Goal: Share content: Share content

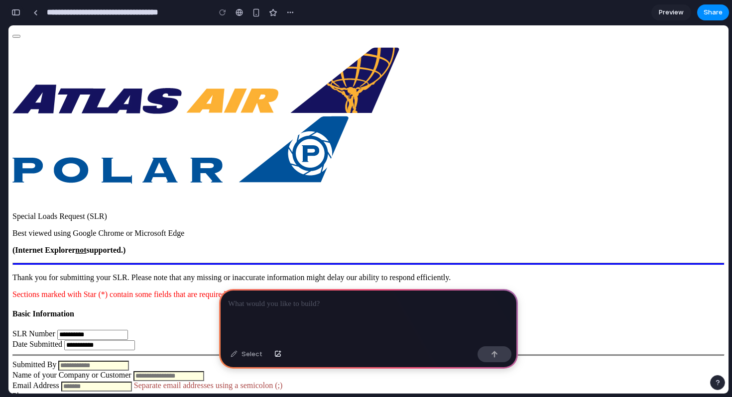
click at [20, 17] on button "button" at bounding box center [16, 12] width 16 height 16
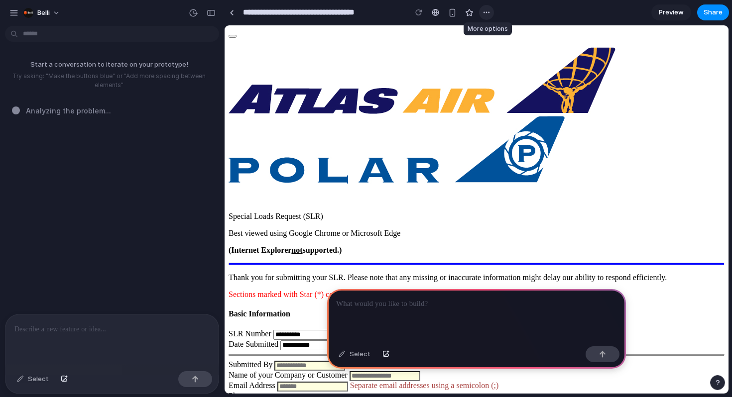
click at [489, 13] on div "button" at bounding box center [486, 12] width 8 height 8
click at [483, 10] on div "Duplicate Delete" at bounding box center [366, 198] width 732 height 397
click at [232, 10] on div at bounding box center [232, 12] width 4 height 5
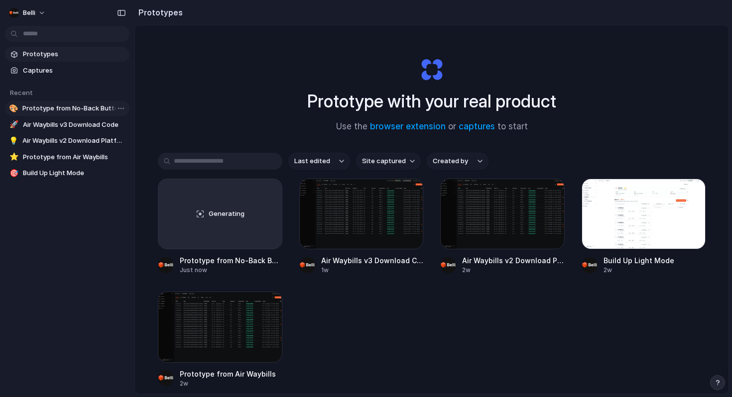
click at [47, 111] on span "Prototype from No-Back Button Capture" at bounding box center [73, 109] width 103 height 10
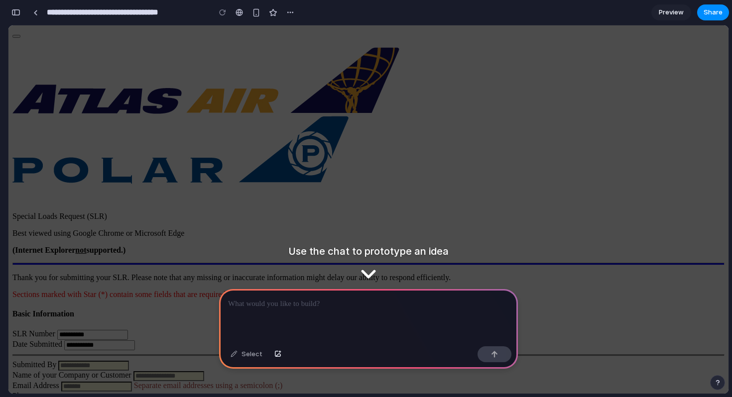
click at [697, 9] on div "Preview Share" at bounding box center [690, 12] width 78 height 16
click at [707, 10] on span "Share" at bounding box center [713, 12] width 19 height 10
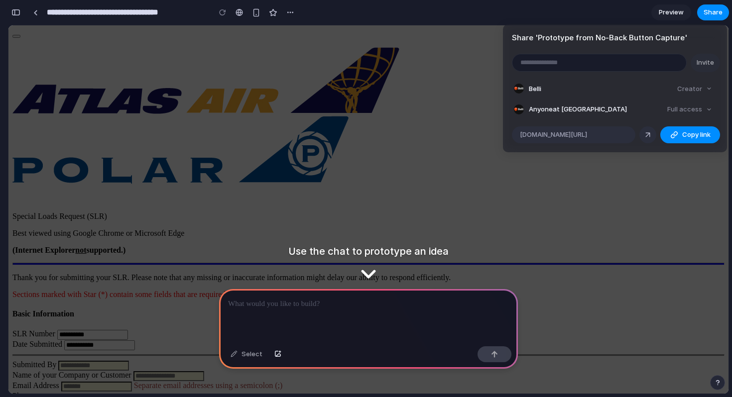
click at [580, 189] on div "Share ' Prototype from No-Back Button Capture ' Invite Belli Creator Anyone at …" at bounding box center [366, 198] width 732 height 397
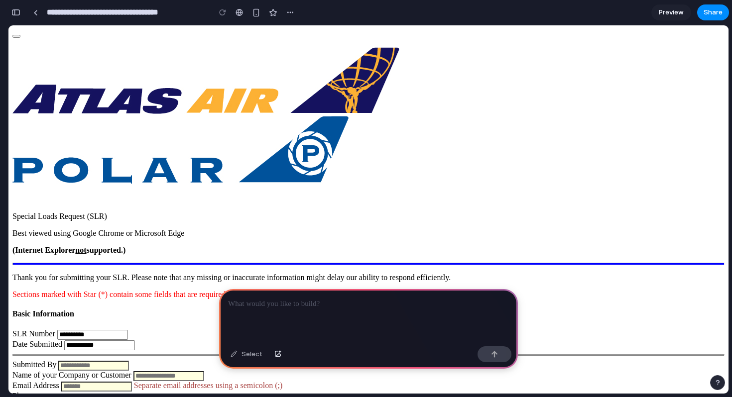
click at [451, 229] on p "Best viewed using Google Chrome or Microsoft Edge" at bounding box center [368, 233] width 712 height 9
click at [16, 14] on div "button" at bounding box center [15, 12] width 9 height 7
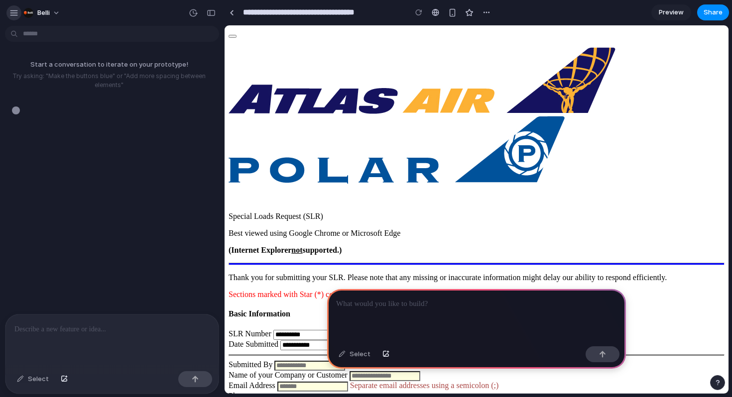
click at [15, 14] on div "button" at bounding box center [13, 12] width 9 height 9
click at [210, 17] on button "button" at bounding box center [211, 13] width 16 height 16
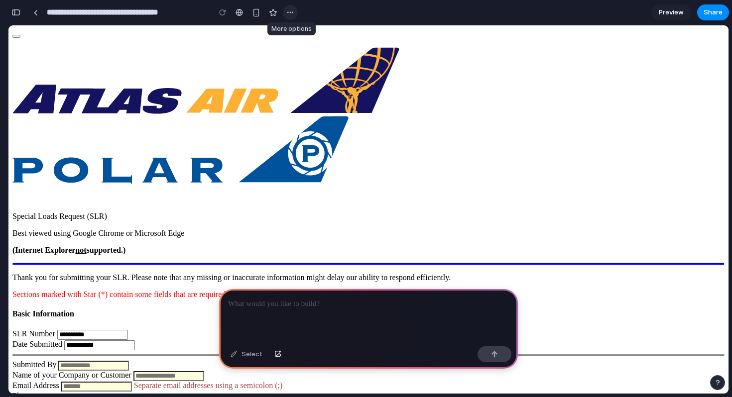
click at [296, 16] on div at bounding box center [290, 12] width 15 height 15
click at [296, 15] on button "button" at bounding box center [290, 12] width 15 height 15
click at [258, 102] on div "Duplicate Delete" at bounding box center [366, 198] width 732 height 397
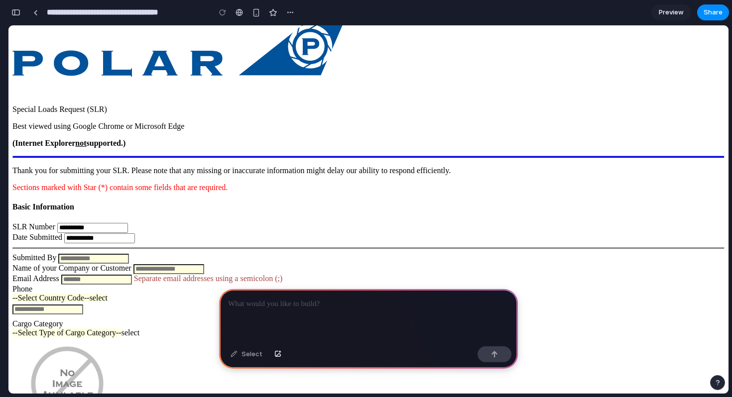
scroll to position [115, 0]
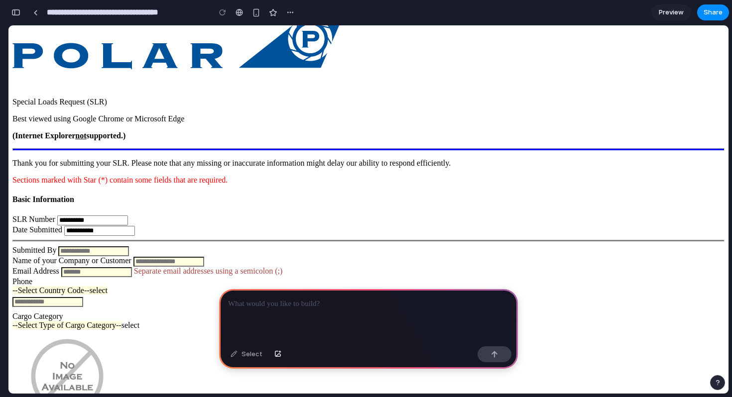
click at [107, 215] on div "**********" at bounding box center [368, 318] width 712 height 206
click at [107, 246] on input "text" at bounding box center [93, 251] width 71 height 10
click at [40, 19] on div at bounding box center [35, 12] width 15 height 15
click at [38, 17] on link at bounding box center [35, 12] width 15 height 15
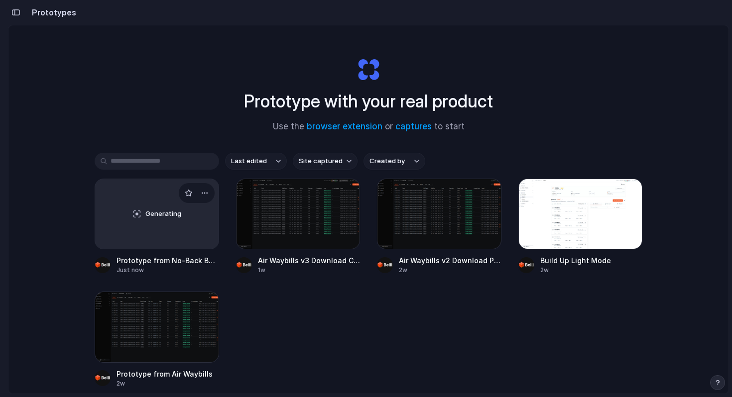
click at [149, 203] on div "Generating" at bounding box center [156, 214] width 123 height 70
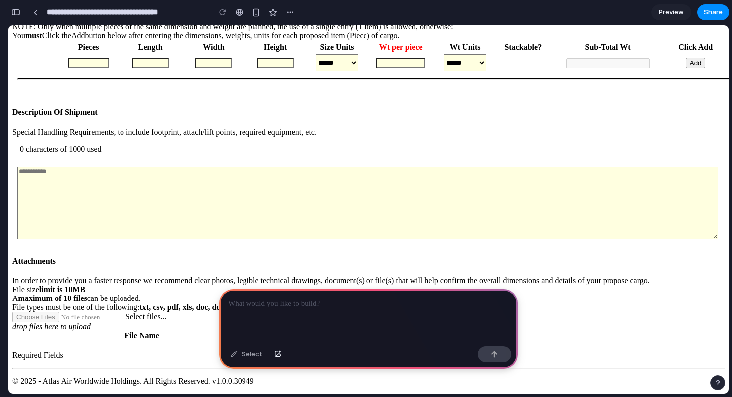
scroll to position [1439, 0]
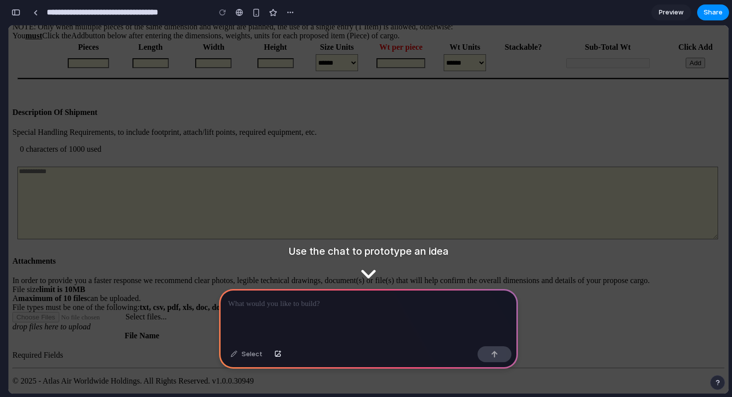
click at [402, 285] on span "File size limit is 10MB" at bounding box center [368, 289] width 712 height 9
click at [365, 312] on div "Select files... drop files here to upload" at bounding box center [368, 321] width 712 height 19
click at [372, 312] on div "Select files... drop files here to upload" at bounding box center [368, 321] width 712 height 19
click at [346, 332] on th at bounding box center [346, 336] width 50 height 9
click at [173, 294] on span "A maximum of 10 files can be uploaded." at bounding box center [368, 298] width 712 height 9
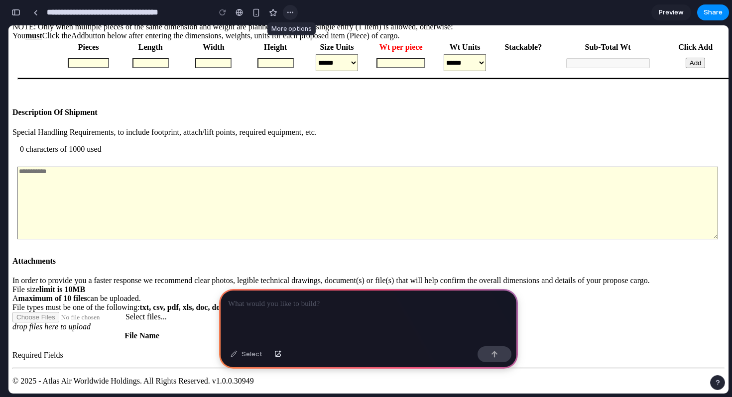
click at [289, 16] on button "button" at bounding box center [290, 12] width 15 height 15
click at [518, 87] on div "Duplicate Delete" at bounding box center [366, 198] width 732 height 397
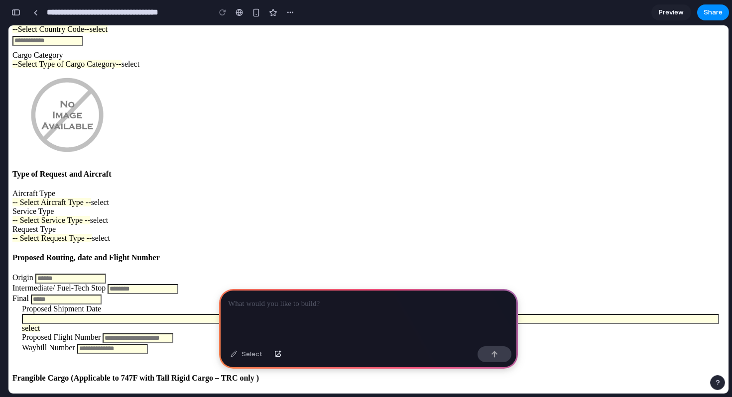
scroll to position [0, 0]
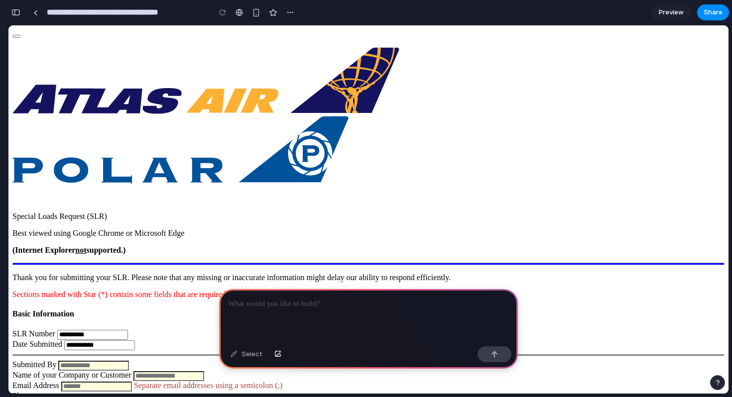
click at [272, 307] on p at bounding box center [368, 304] width 281 height 12
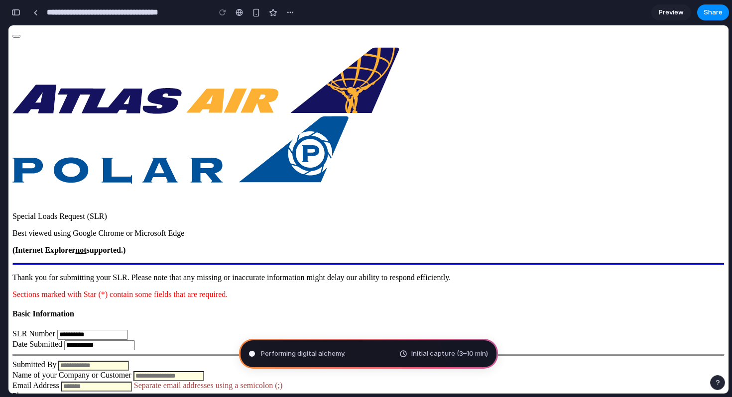
click at [466, 357] on span "Initial capture (3–10 min)" at bounding box center [449, 354] width 77 height 10
click at [684, 11] on link "Preview" at bounding box center [671, 12] width 40 height 16
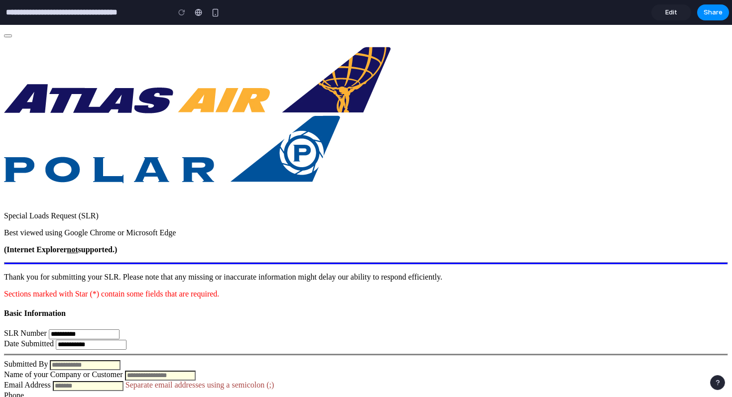
click at [681, 10] on link "Edit" at bounding box center [671, 12] width 40 height 16
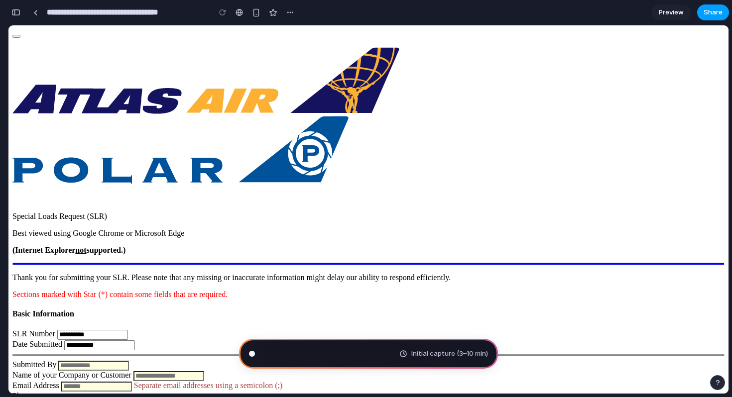
click at [721, 10] on span "Share" at bounding box center [713, 12] width 19 height 10
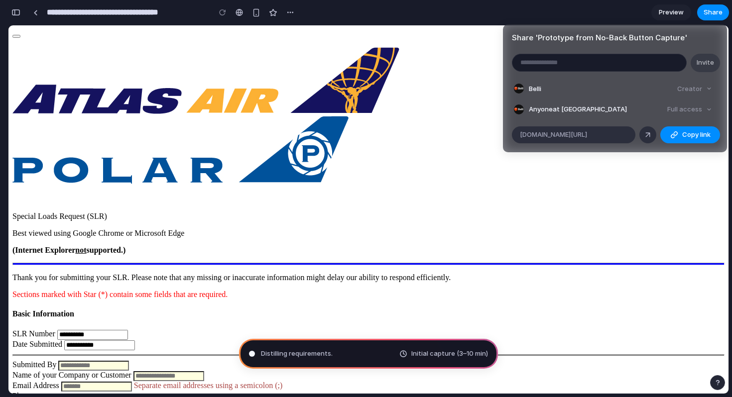
click at [632, 35] on h4 "Share ' Prototype from No-Back Button Capture '" at bounding box center [615, 37] width 206 height 11
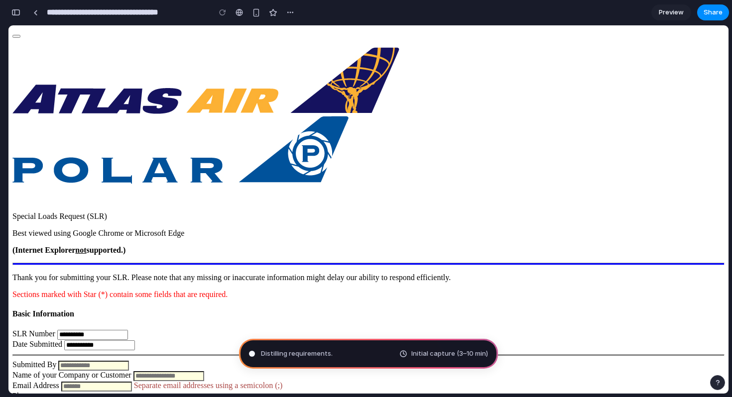
click at [15, 12] on div "Share ' Prototype from No-Back Button Capture ' Invite Belli Creator Anyone at …" at bounding box center [366, 198] width 732 height 397
click at [16, 12] on div "button" at bounding box center [15, 12] width 9 height 7
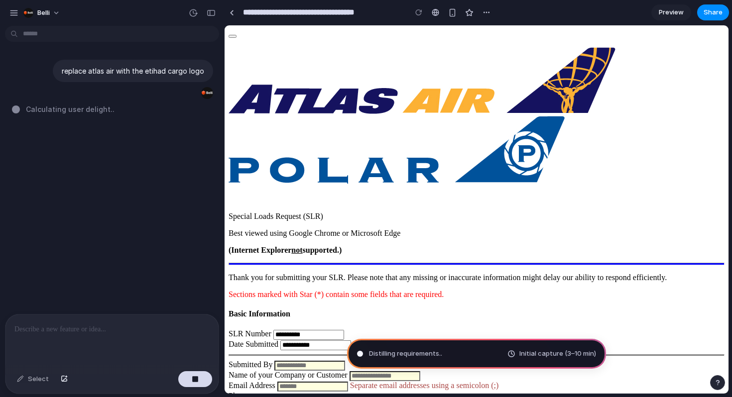
click at [328, 330] on input "**********" at bounding box center [308, 335] width 71 height 10
type input "**********"
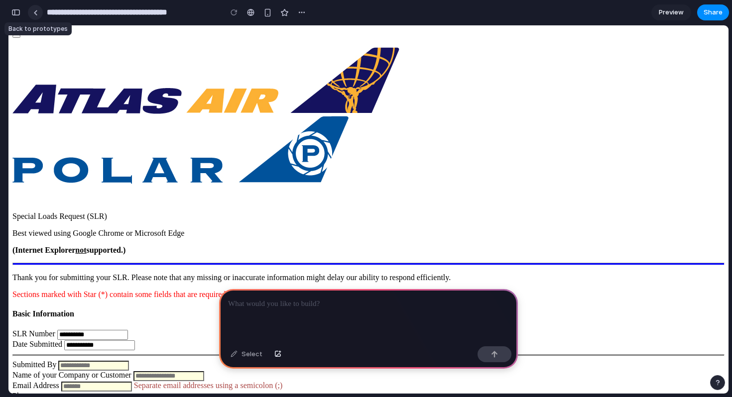
click at [39, 14] on link at bounding box center [35, 12] width 15 height 15
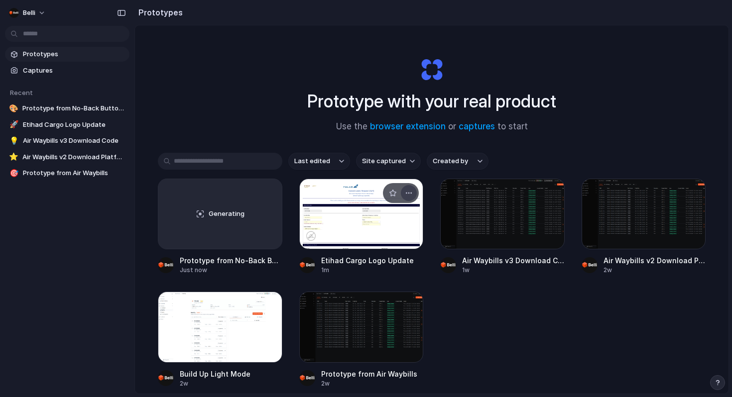
click at [415, 194] on button "button" at bounding box center [409, 193] width 16 height 16
click at [350, 194] on div "Open in new tab Rename Copy link Delete" at bounding box center [366, 198] width 732 height 397
click at [354, 194] on div at bounding box center [361, 214] width 124 height 71
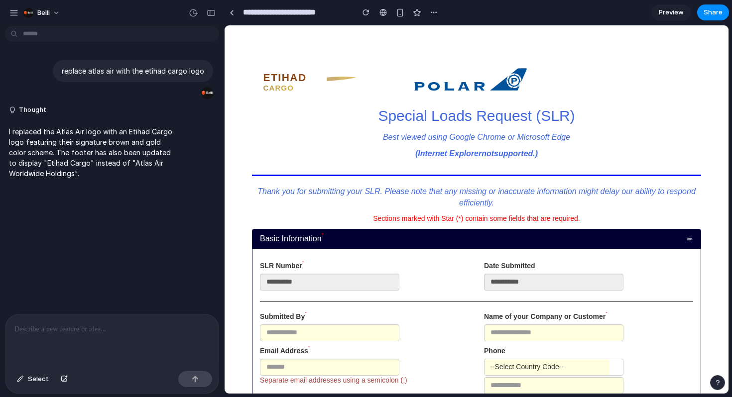
click at [280, 76] on text "ETIHAD" at bounding box center [284, 77] width 43 height 11
click at [281, 76] on text "ETIHAD" at bounding box center [284, 77] width 43 height 11
click at [156, 186] on div "replace atlas air with the etihad cargo logo Thought I replaced the Atlas Air l…" at bounding box center [109, 172] width 218 height 284
click at [706, 11] on span "Share" at bounding box center [713, 12] width 19 height 10
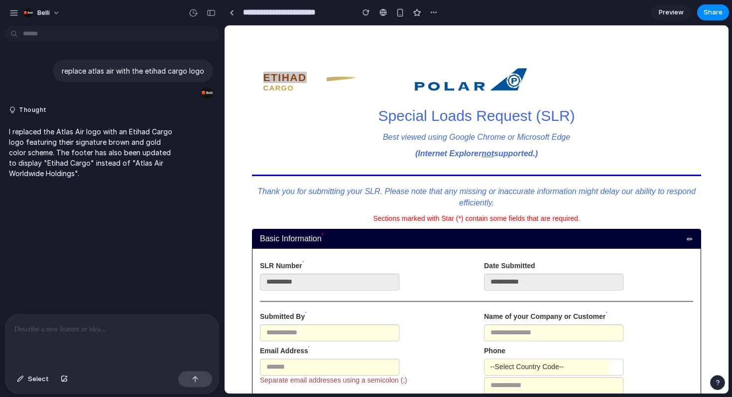
drag, startPoint x: 448, startPoint y: 99, endPoint x: 231, endPoint y: 66, distance: 220.0
click at [448, 99] on div "Share ' Etihad Cargo Logo Update ' Invite Belli Creator Anyone at Belli Full ac…" at bounding box center [366, 198] width 732 height 397
click at [456, 78] on img at bounding box center [470, 79] width 113 height 23
drag, startPoint x: 456, startPoint y: 78, endPoint x: 519, endPoint y: 125, distance: 78.7
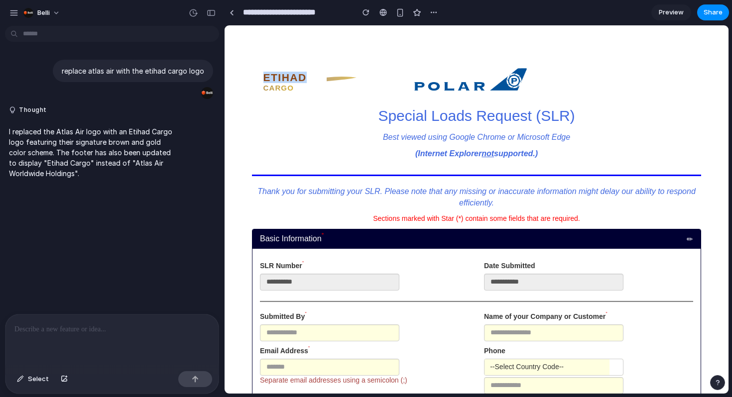
click at [498, 119] on p "Special Loads Request (SLR)" at bounding box center [476, 116] width 449 height 21
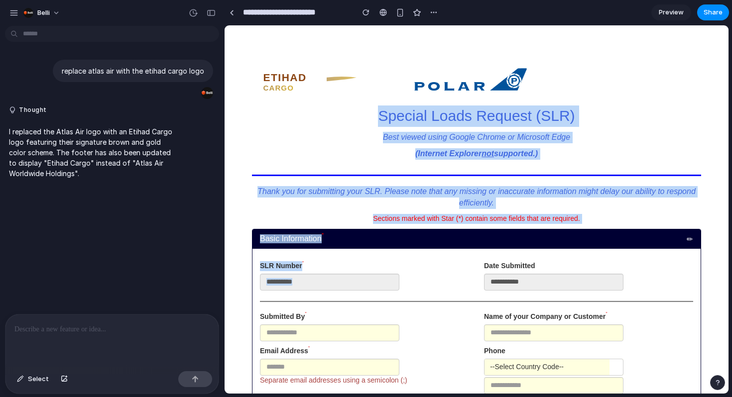
drag, startPoint x: 498, startPoint y: 119, endPoint x: 515, endPoint y: 278, distance: 159.8
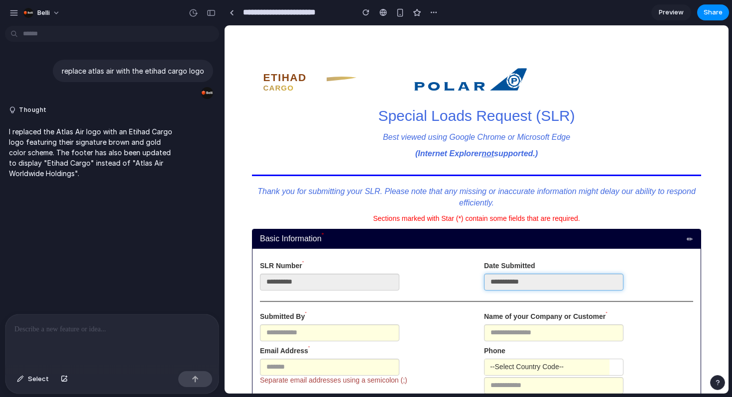
click at [517, 278] on input "**********" at bounding box center [553, 282] width 139 height 17
click at [517, 284] on input "**********" at bounding box center [553, 282] width 139 height 17
click at [233, 16] on link at bounding box center [231, 12] width 15 height 15
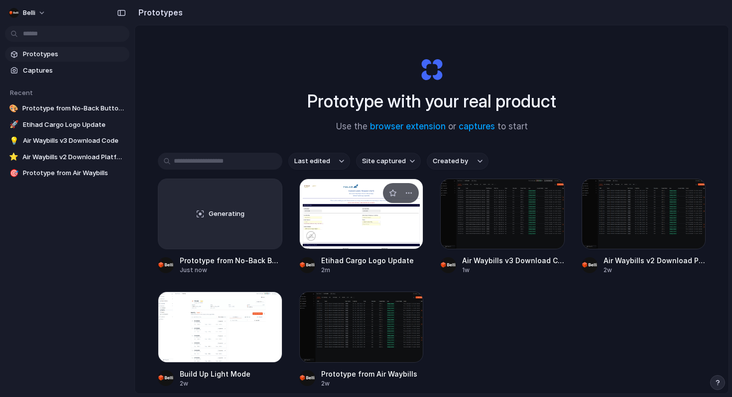
click at [374, 242] on div at bounding box center [361, 214] width 124 height 71
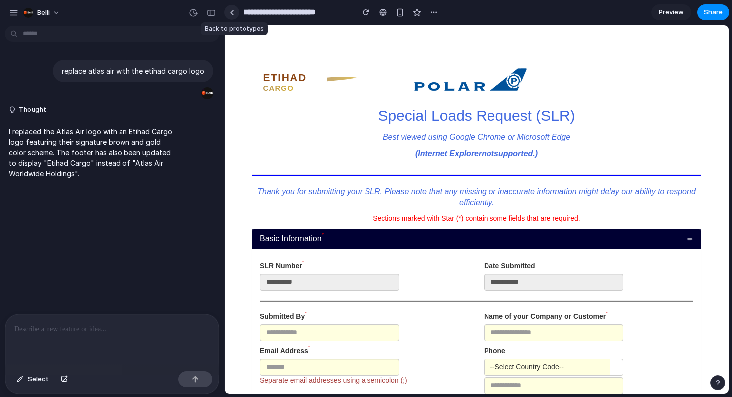
click at [230, 14] on div at bounding box center [232, 12] width 4 height 5
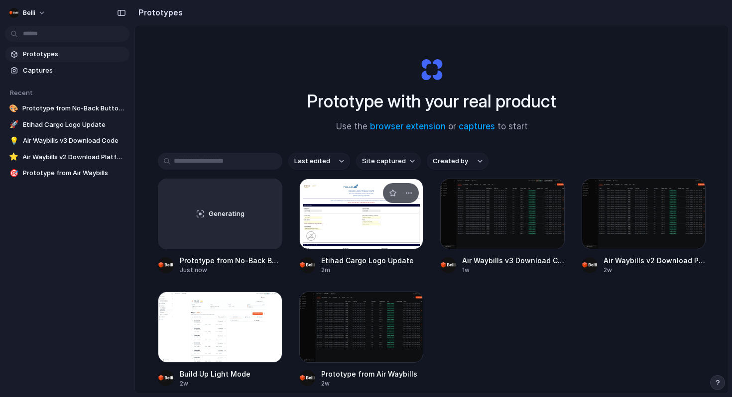
click at [358, 218] on div at bounding box center [361, 214] width 124 height 71
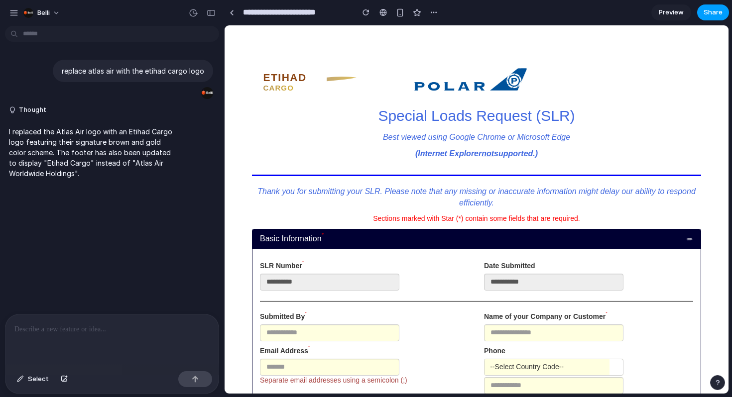
click at [704, 12] on span "Share" at bounding box center [713, 12] width 19 height 10
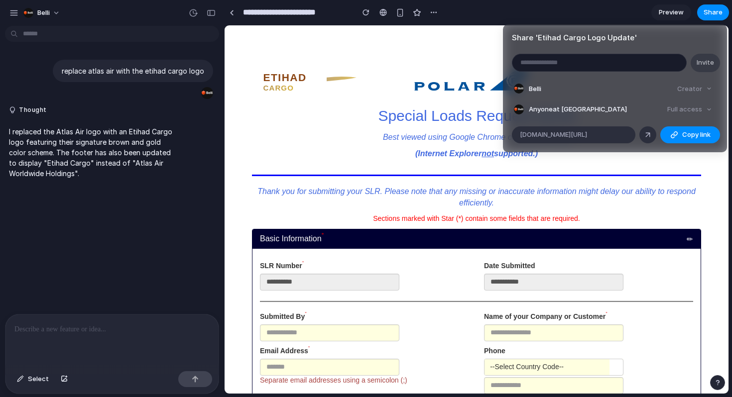
click at [699, 114] on div "Full access" at bounding box center [689, 110] width 53 height 14
click at [702, 110] on div "Full access" at bounding box center [689, 110] width 53 height 14
click at [698, 111] on div "Full access" at bounding box center [689, 110] width 53 height 14
click at [648, 132] on div at bounding box center [647, 134] width 9 height 9
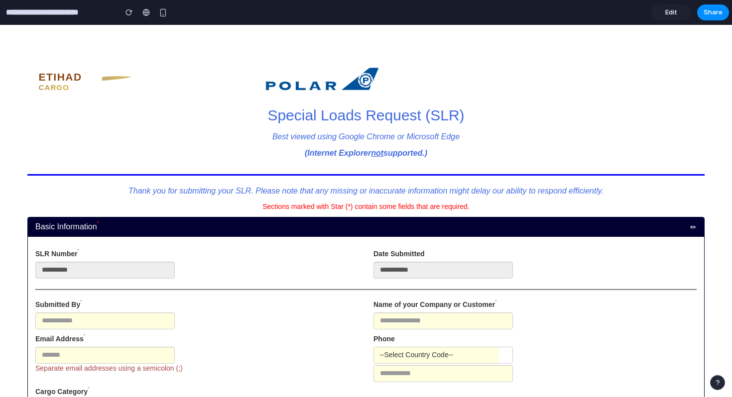
click at [377, 116] on p "Special Loads Request (SLR)" at bounding box center [365, 115] width 677 height 21
